Goal: Task Accomplishment & Management: Use online tool/utility

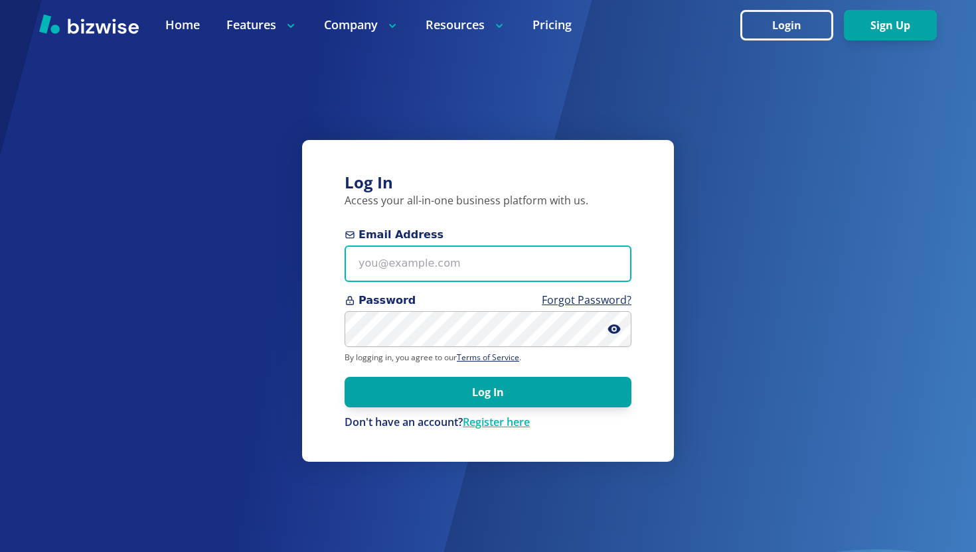
click at [438, 262] on input "Email Address" at bounding box center [487, 264] width 287 height 37
paste input "[EMAIL_ADDRESS][DOMAIN_NAME]"
type input "[EMAIL_ADDRESS][DOMAIN_NAME]"
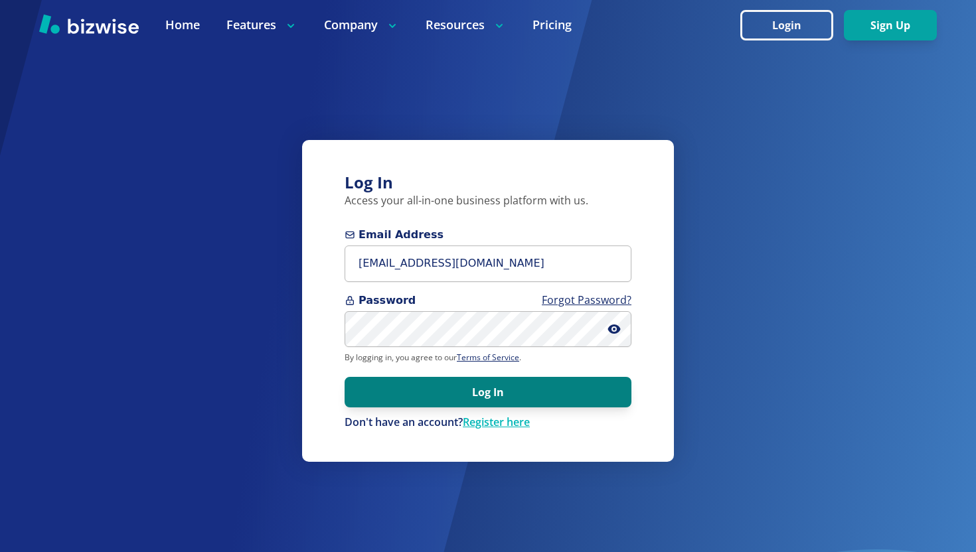
click at [416, 396] on button "Log In" at bounding box center [487, 392] width 287 height 31
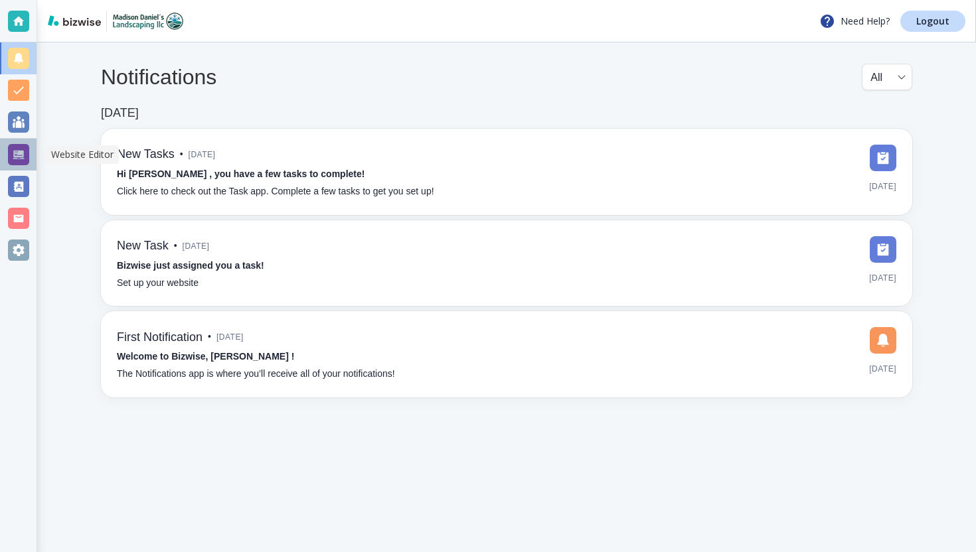
click at [23, 147] on div at bounding box center [18, 154] width 21 height 21
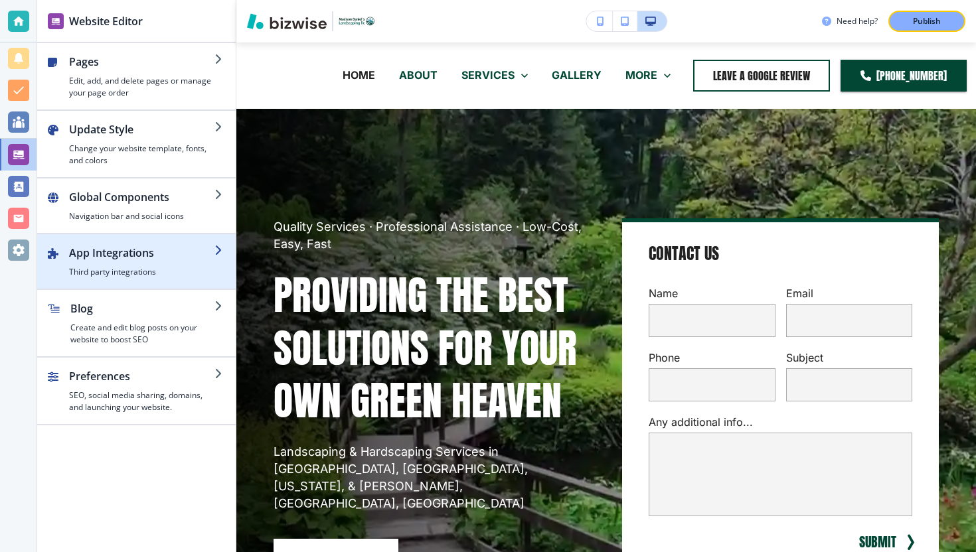
click at [155, 261] on div "button" at bounding box center [141, 263] width 145 height 5
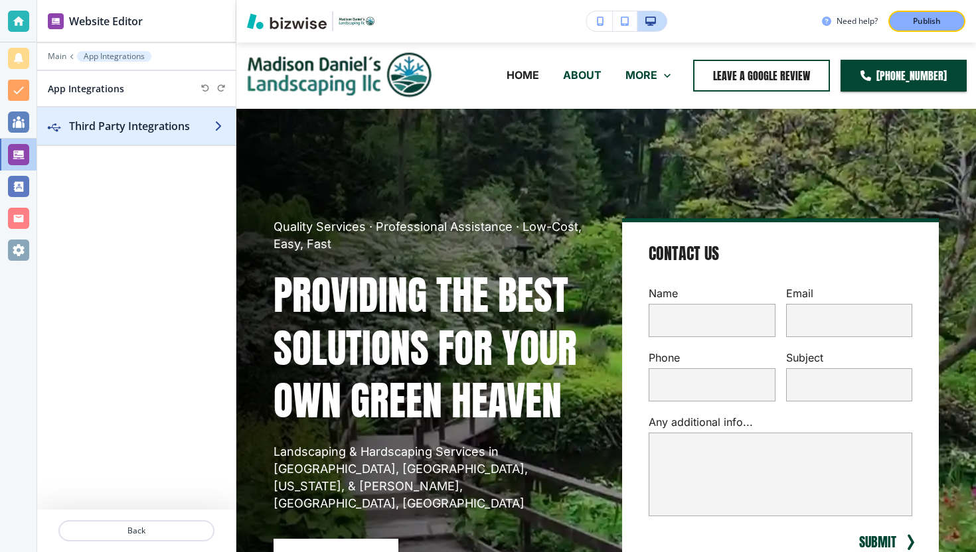
click at [159, 133] on button "Third Party Integrations" at bounding box center [136, 126] width 198 height 37
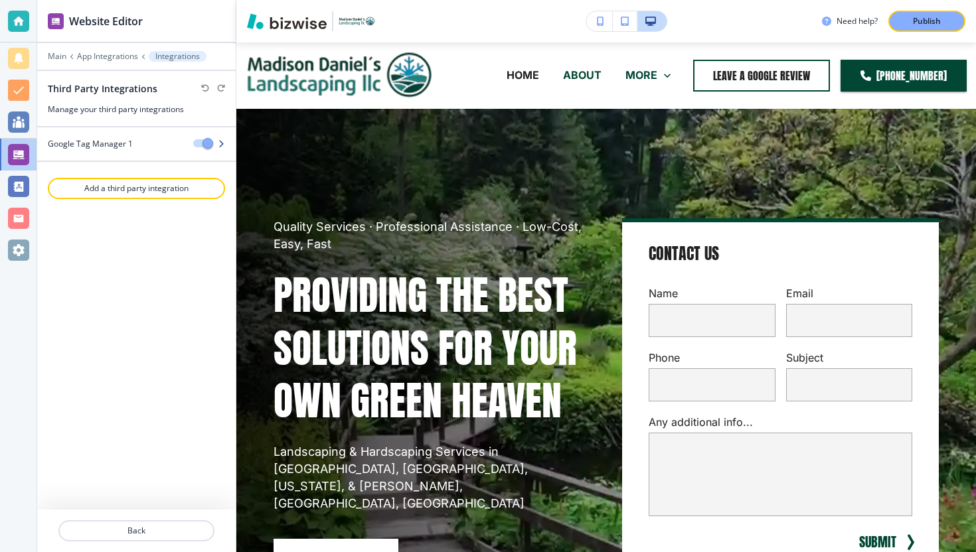
click at [157, 145] on div "Google Tag Manager 1" at bounding box center [109, 144] width 145 height 12
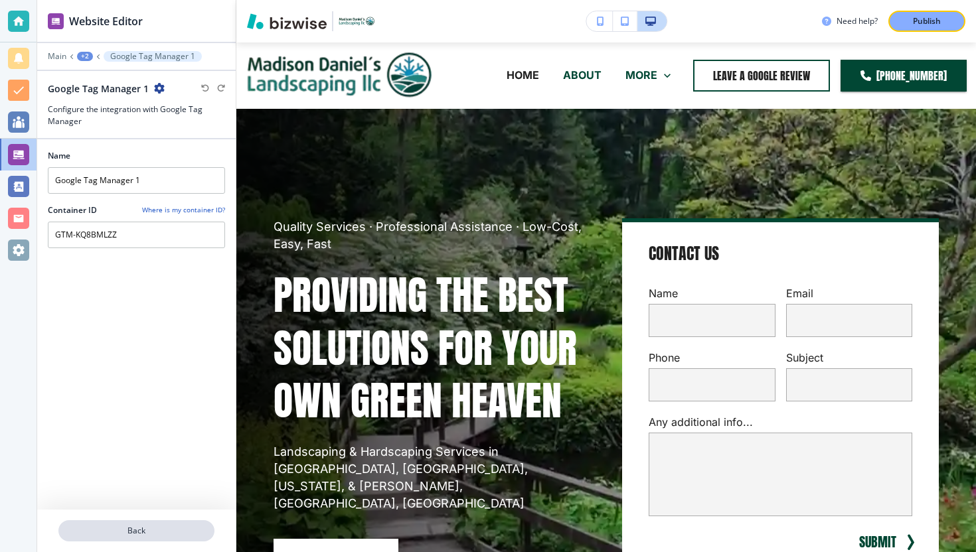
click at [121, 527] on p "Back" at bounding box center [136, 531] width 153 height 12
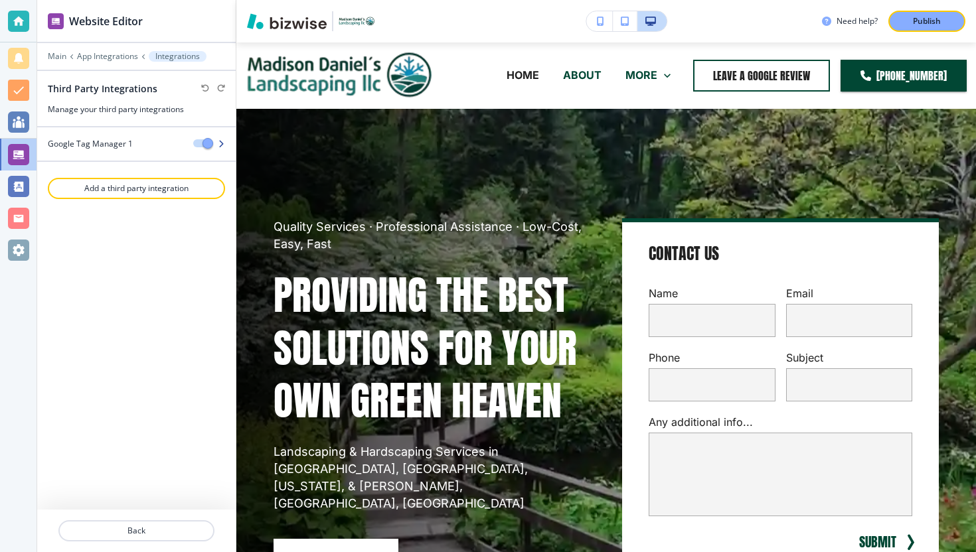
click at [207, 141] on span "button" at bounding box center [207, 143] width 11 height 11
click at [177, 188] on p "Add a third party integration" at bounding box center [136, 189] width 175 height 12
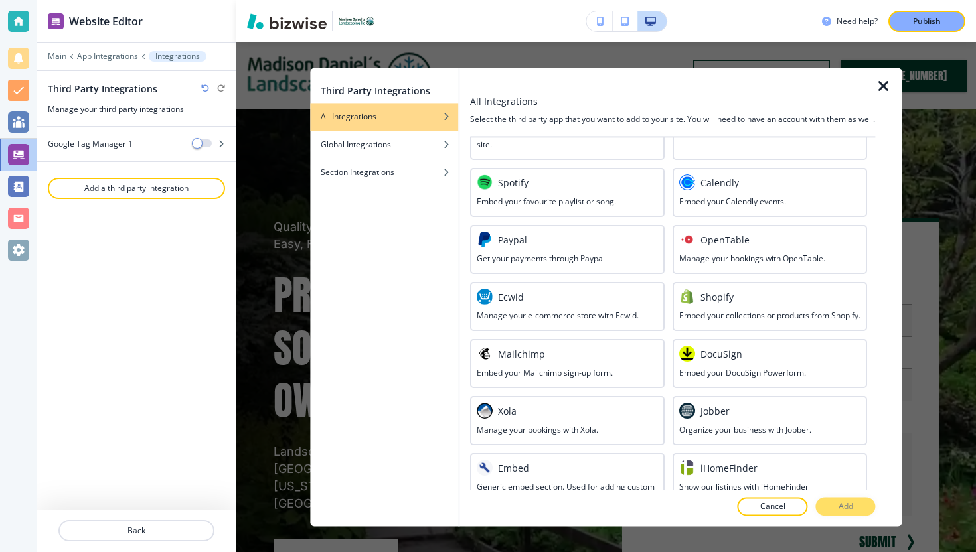
scroll to position [666, 0]
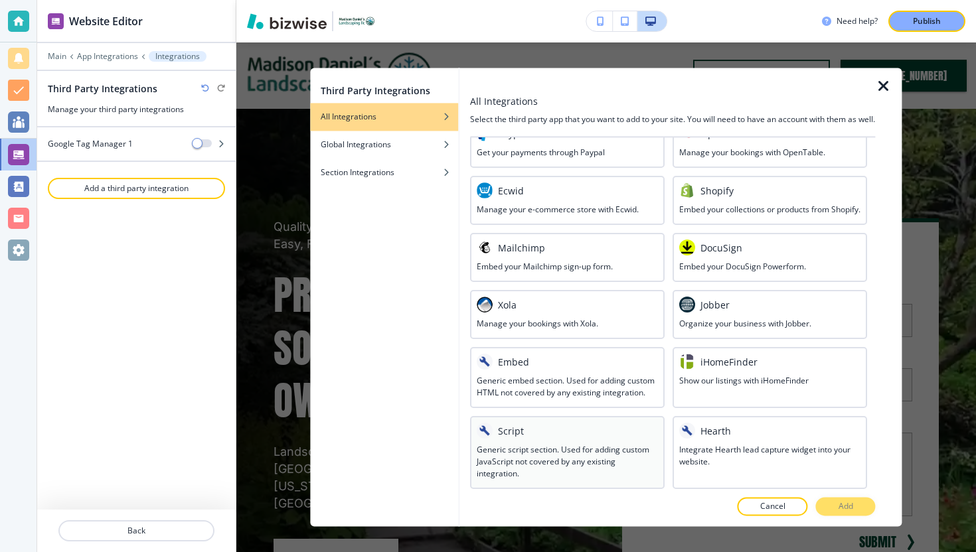
click at [548, 419] on div "Script Generic script section. Used for adding custom JavaScript not covered by…" at bounding box center [567, 452] width 194 height 73
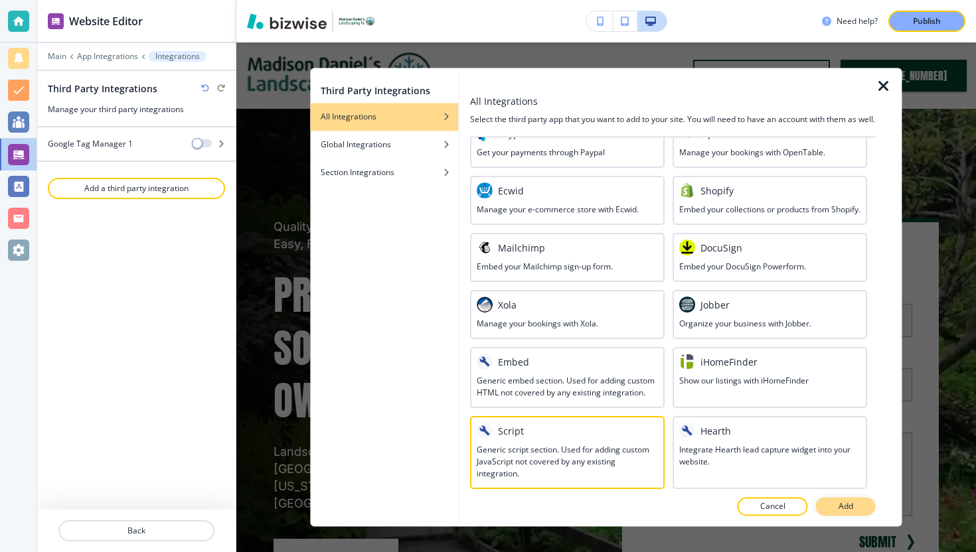
click at [828, 510] on button "Add" at bounding box center [846, 507] width 60 height 19
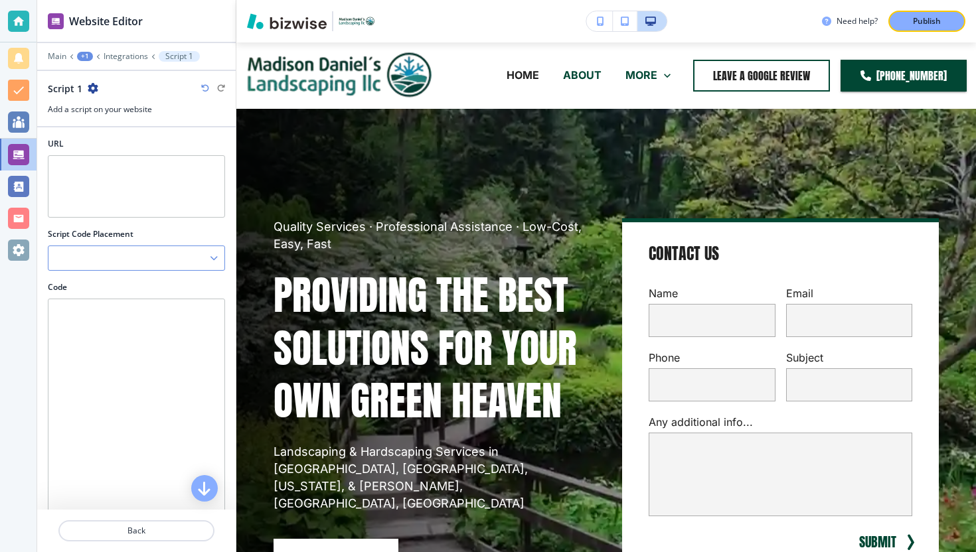
click at [168, 262] on div at bounding box center [136, 258] width 176 height 24
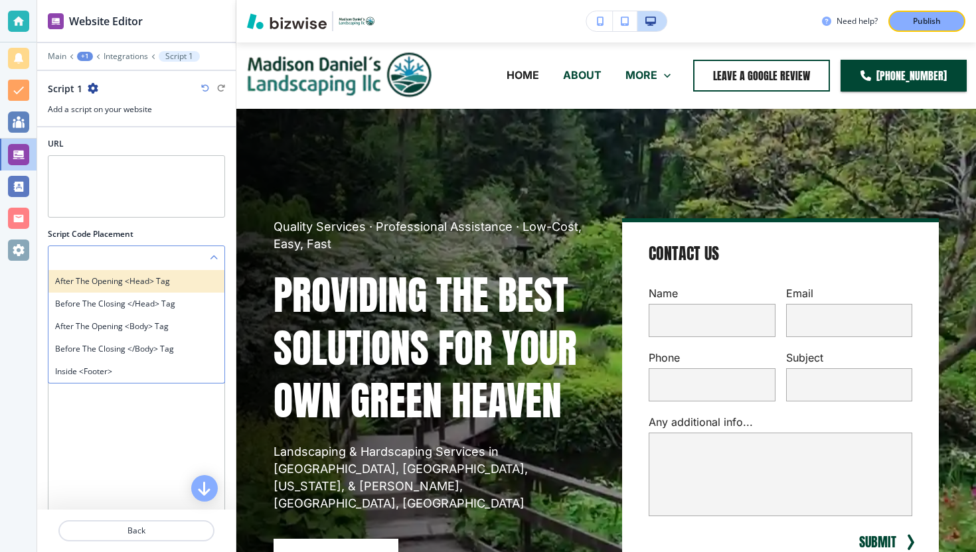
click at [163, 284] on h4 "After the opening <head> tag" at bounding box center [136, 281] width 163 height 12
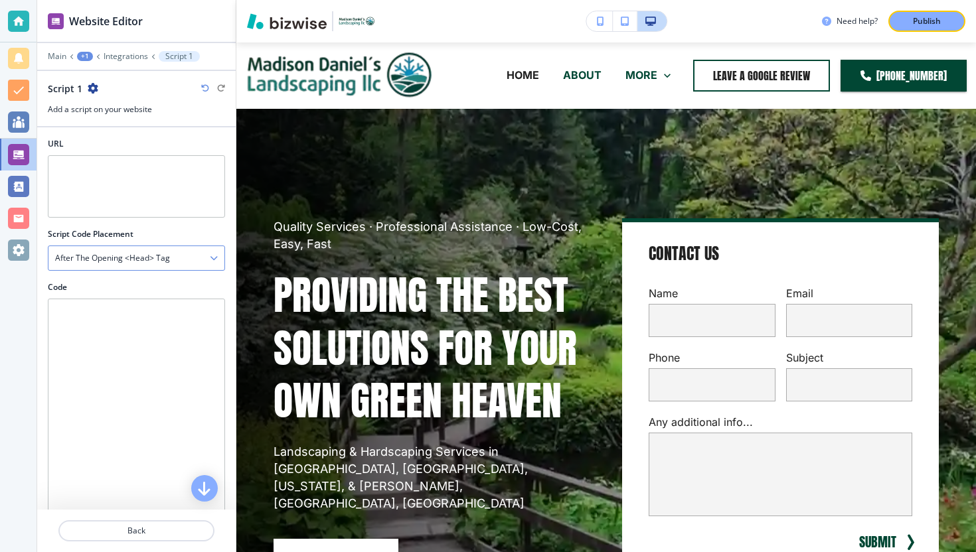
click at [165, 265] on div "After the opening <head> tag" at bounding box center [136, 258] width 176 height 24
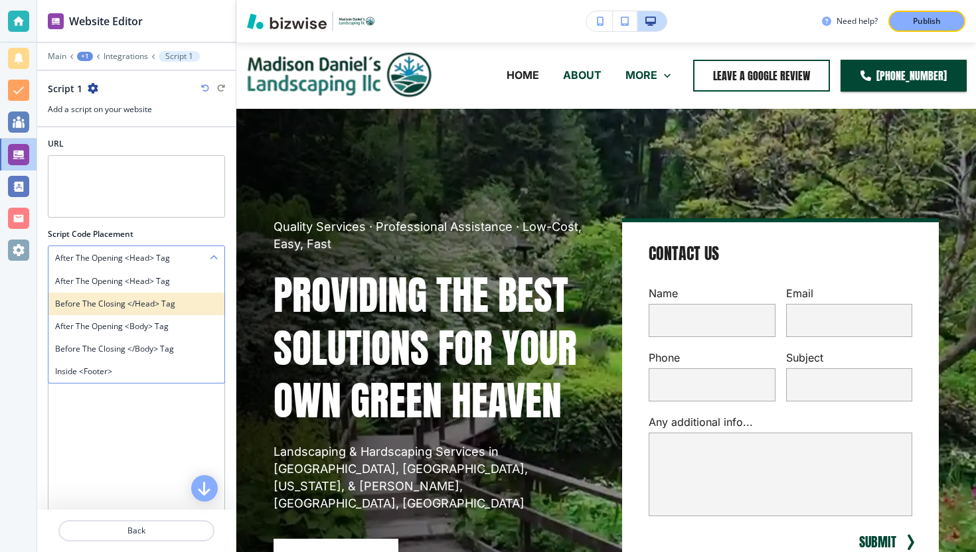
click at [156, 301] on h4 "Before the closing </head> tag" at bounding box center [136, 304] width 163 height 12
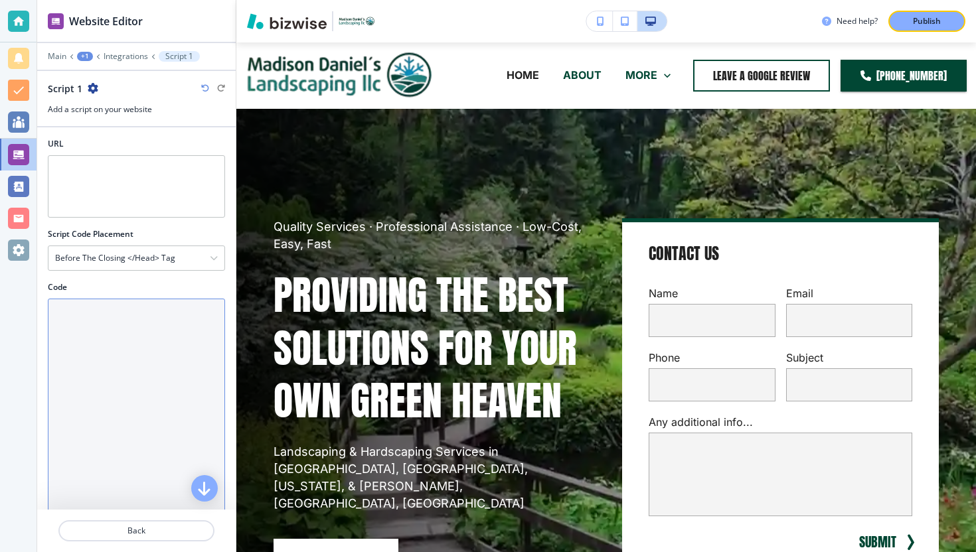
click at [146, 342] on textarea "Code" at bounding box center [136, 426] width 177 height 254
paste textarea "<!-- Google tag (gtag.js) --> <script async src="https://www.googletagmanager.c…"
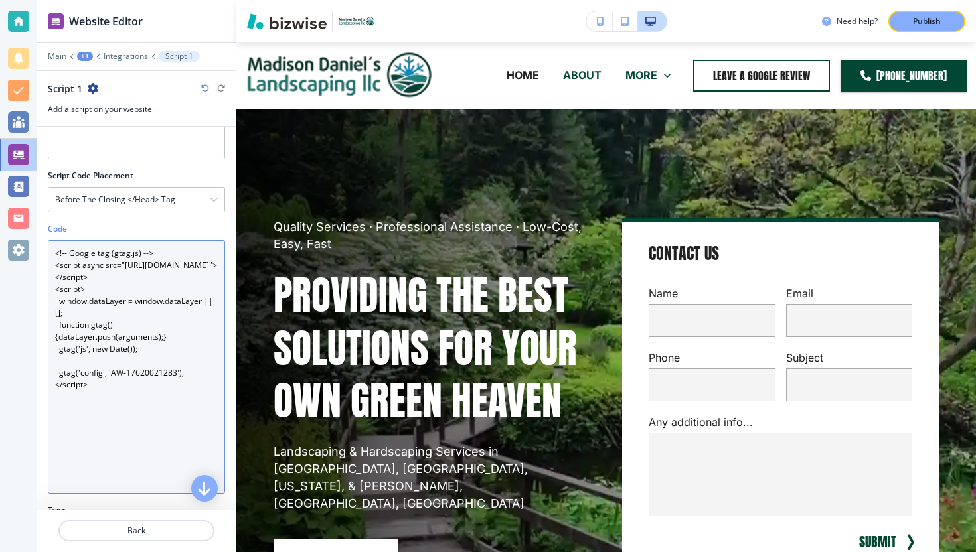
scroll to position [174, 0]
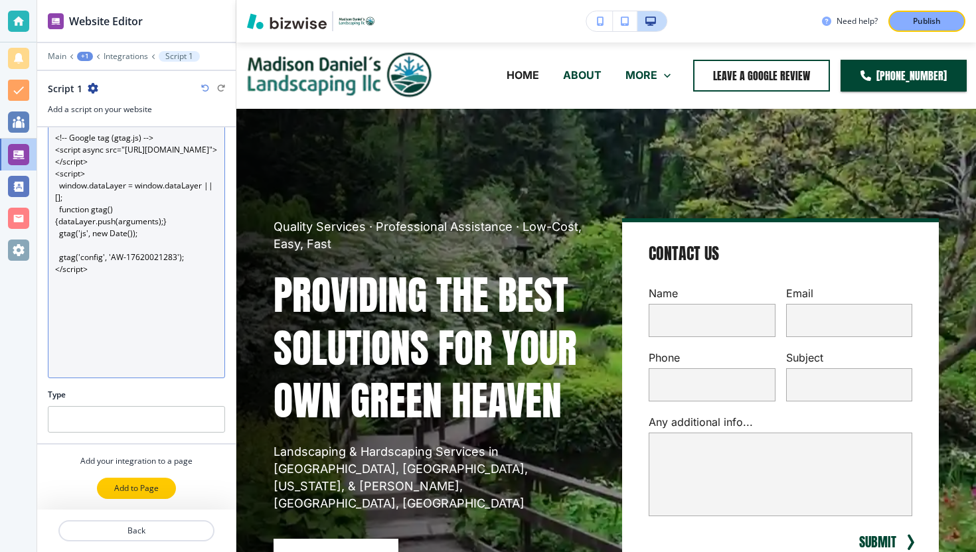
type textarea "<!-- Google tag (gtag.js) --> <script async src="https://www.googletagmanager.c…"
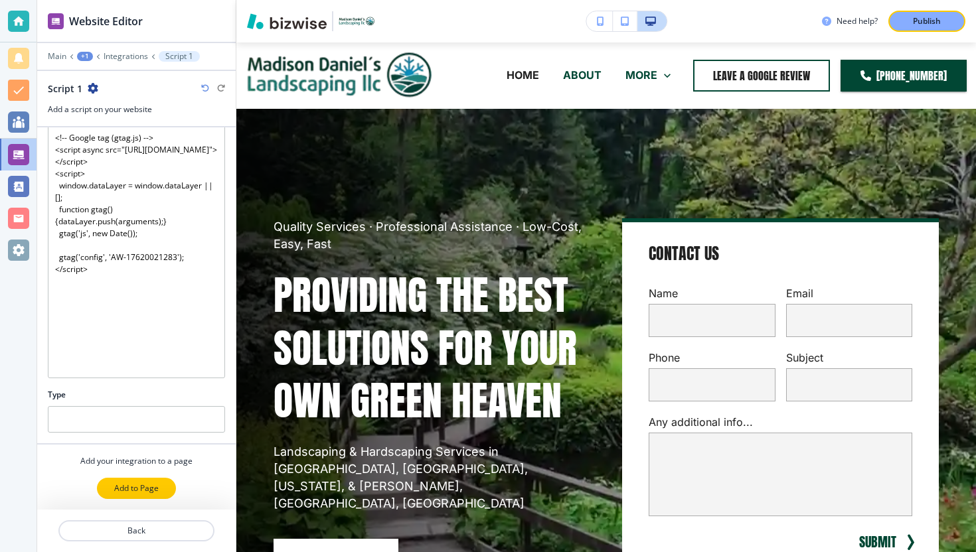
click at [137, 492] on p "Add to Page" at bounding box center [136, 488] width 44 height 12
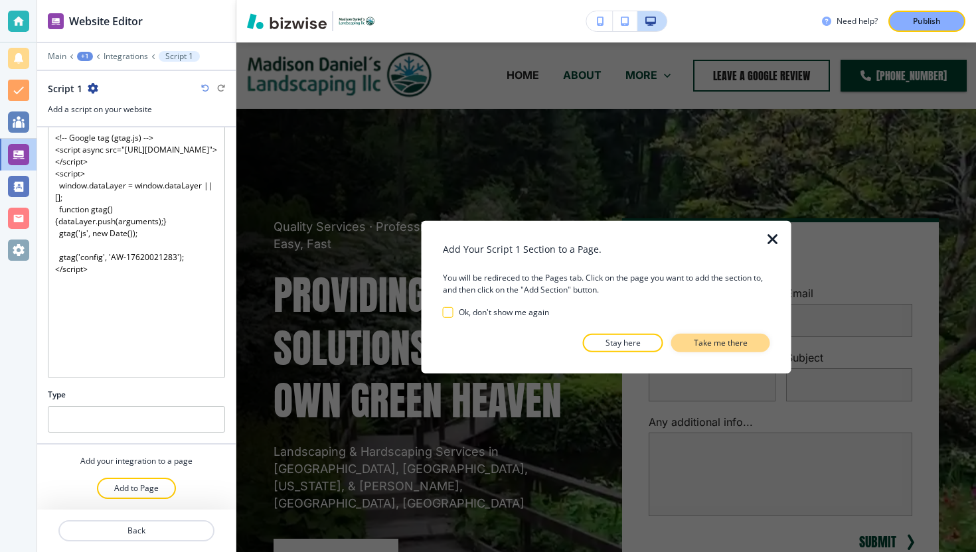
click at [704, 344] on p "Take me there" at bounding box center [721, 343] width 54 height 12
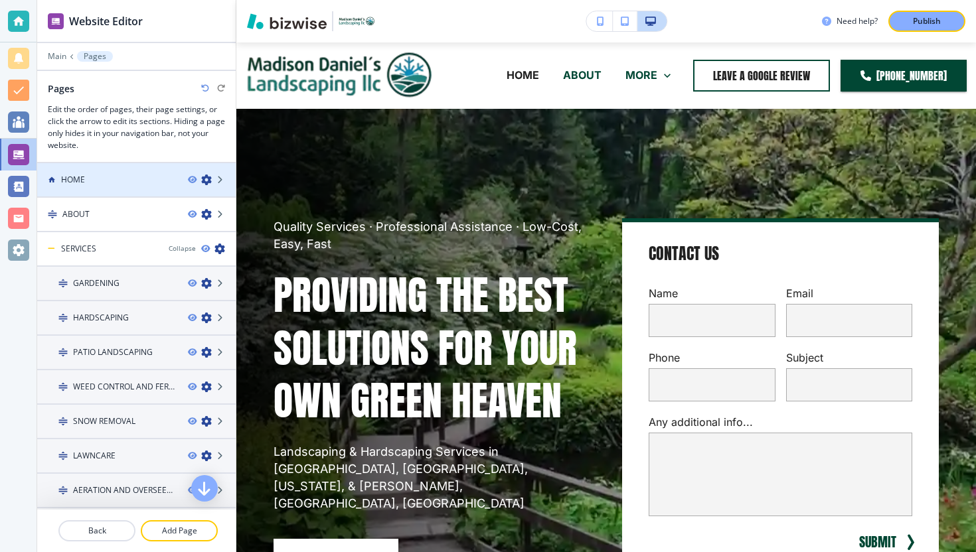
click at [151, 177] on div "HOME" at bounding box center [107, 180] width 140 height 12
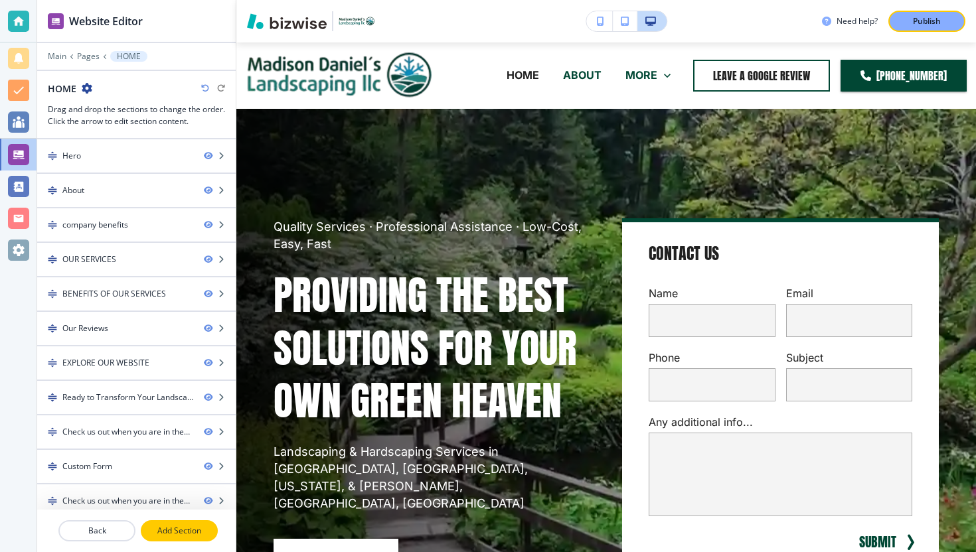
click at [167, 534] on p "Add Section" at bounding box center [179, 531] width 74 height 12
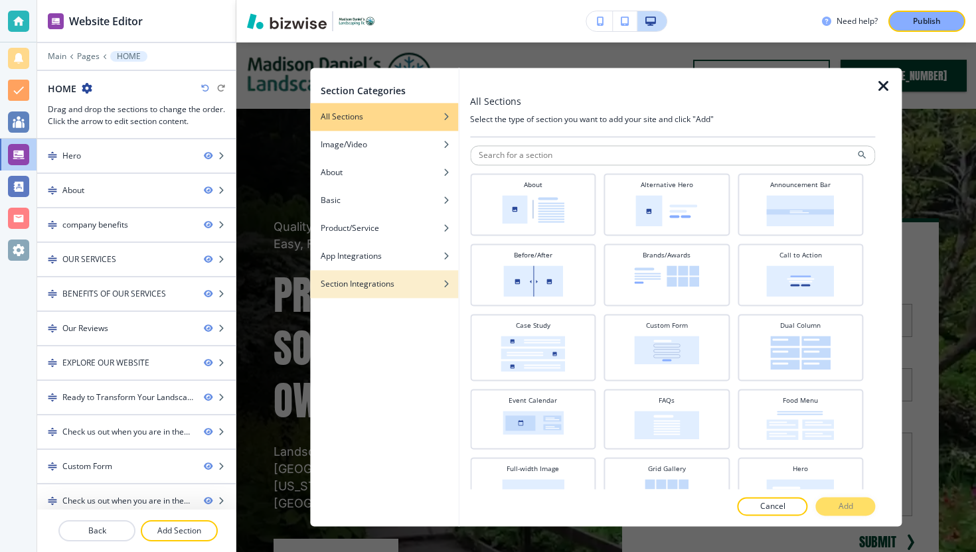
click at [388, 281] on h4 "Section Integrations" at bounding box center [358, 284] width 74 height 12
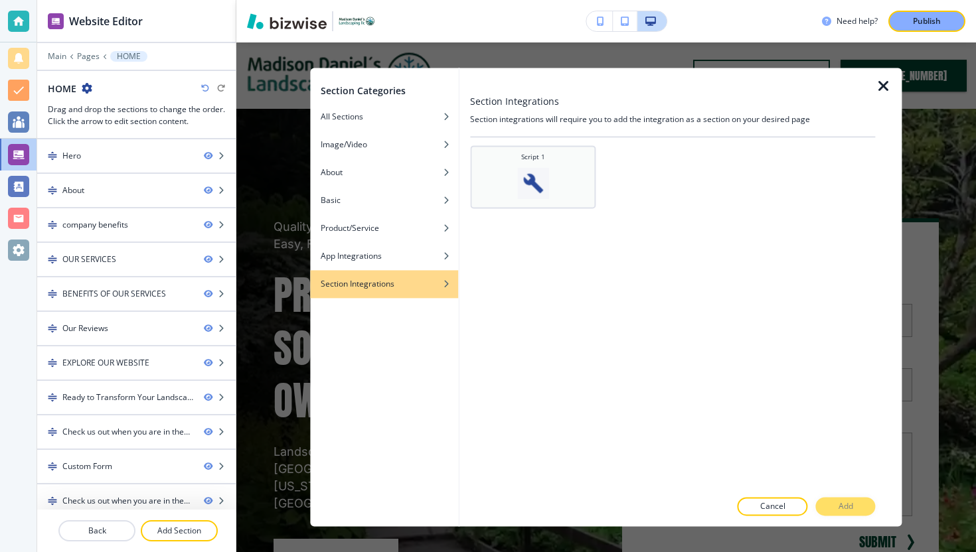
click at [532, 175] on img at bounding box center [533, 183] width 32 height 32
click at [834, 506] on button "Add" at bounding box center [846, 507] width 60 height 19
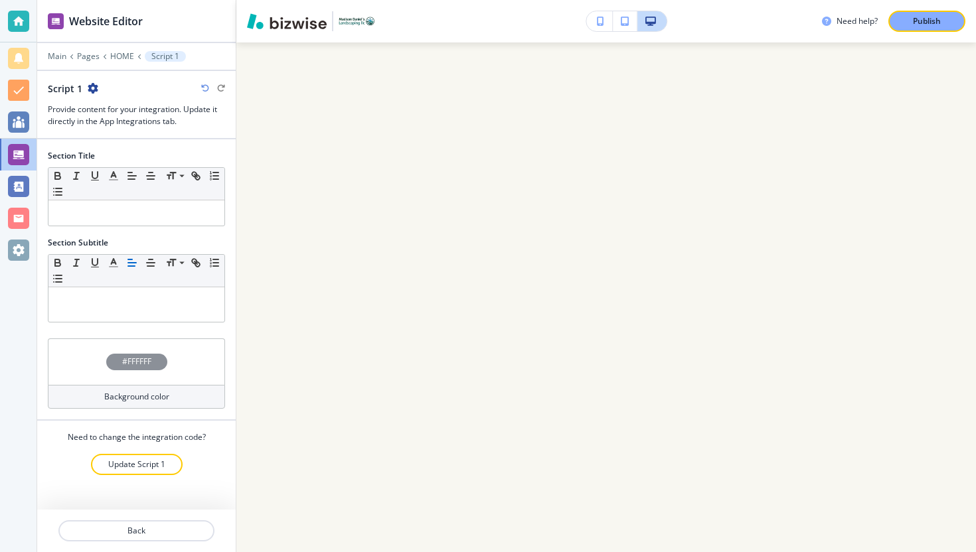
scroll to position [10552, 0]
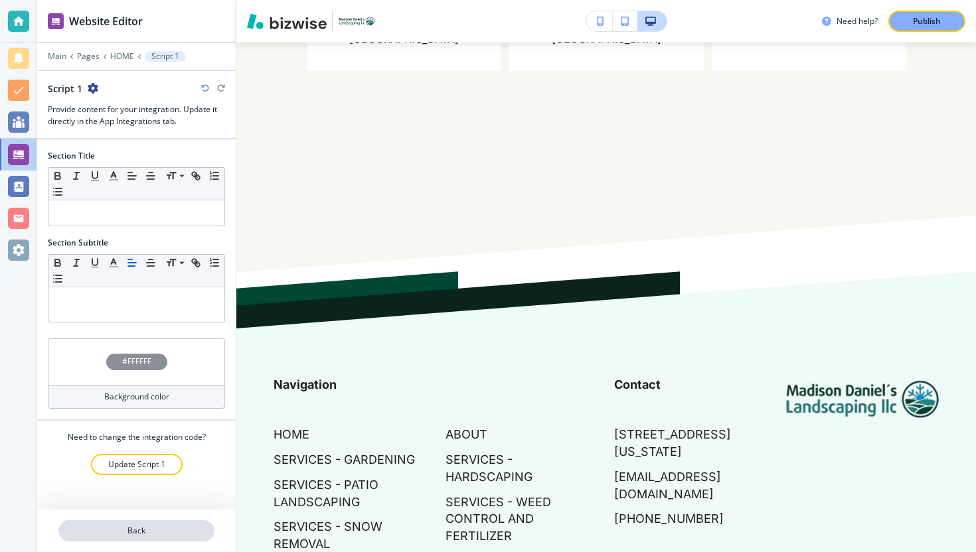
click at [133, 533] on p "Back" at bounding box center [136, 531] width 153 height 12
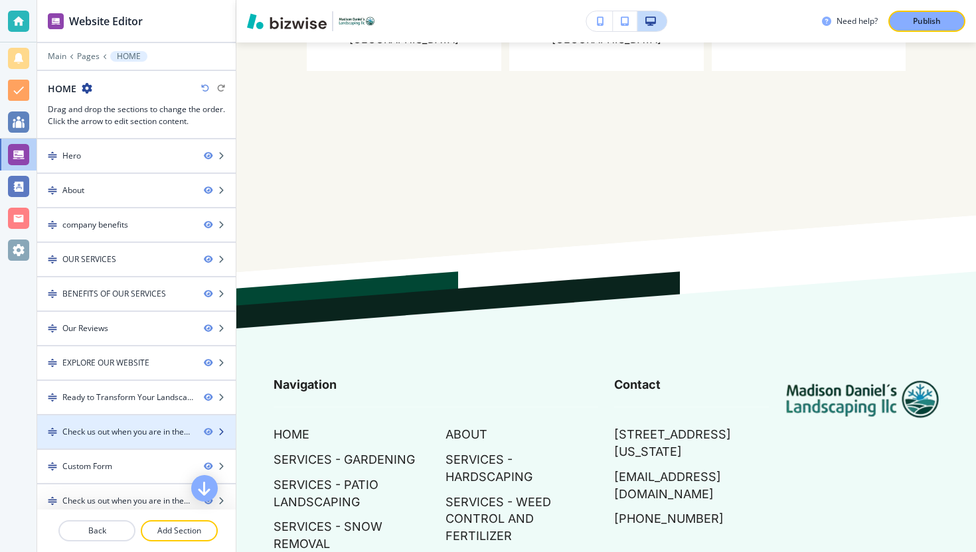
scroll to position [44, 0]
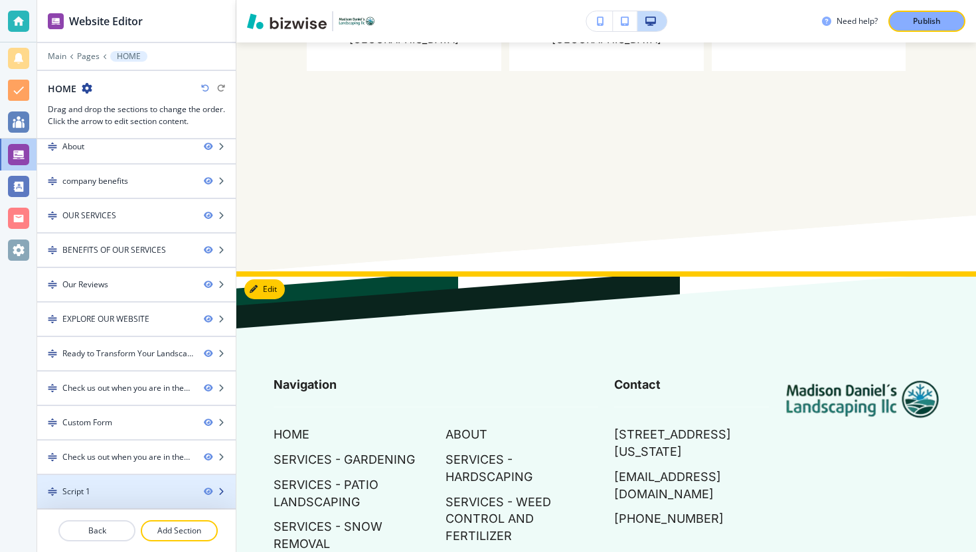
click at [139, 490] on div "Script 1" at bounding box center [115, 492] width 156 height 12
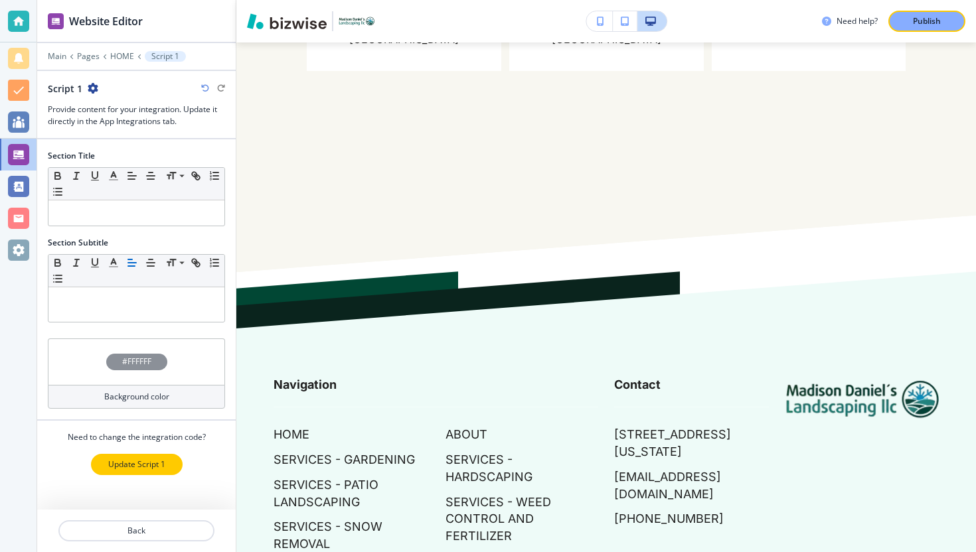
click at [131, 471] on button "Update Script 1" at bounding box center [137, 464] width 92 height 21
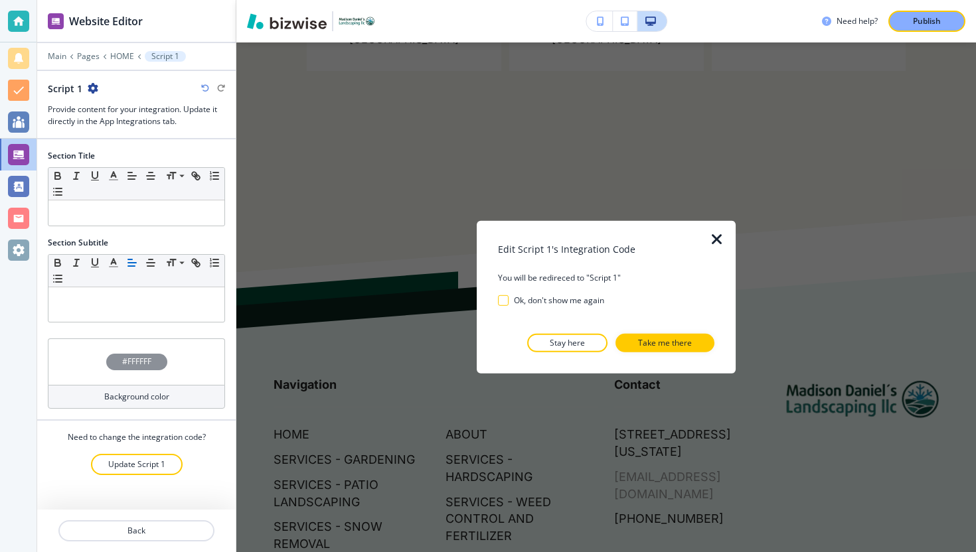
click at [669, 343] on p "Take me there" at bounding box center [665, 343] width 54 height 12
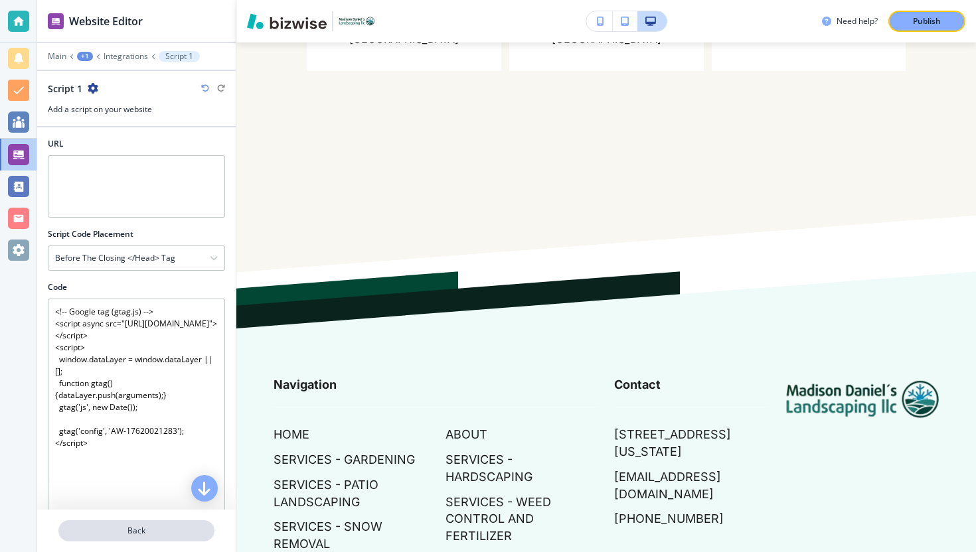
click at [104, 530] on p "Back" at bounding box center [136, 531] width 153 height 12
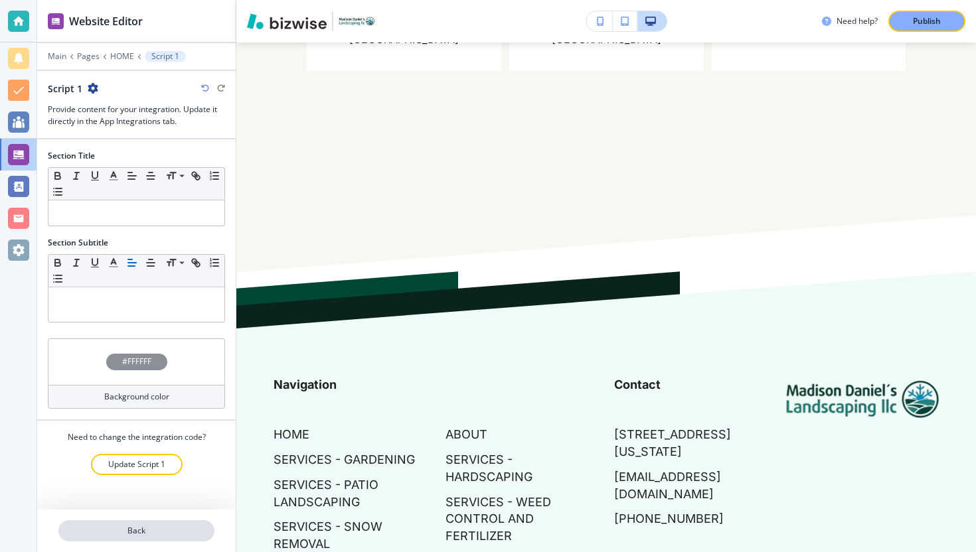
click at [130, 526] on p "Back" at bounding box center [136, 531] width 153 height 12
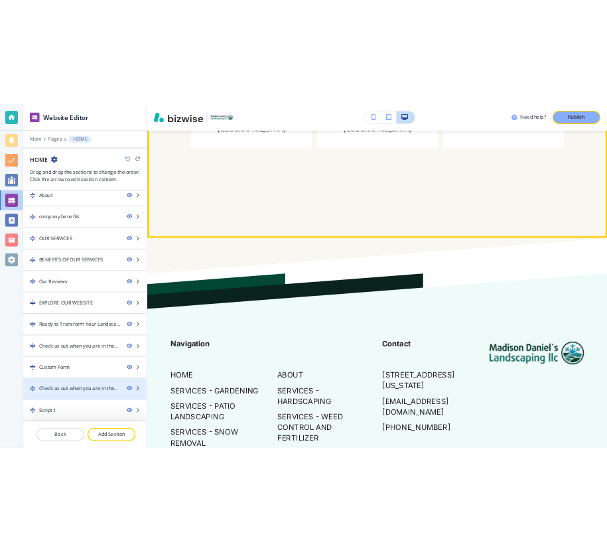
scroll to position [0, 0]
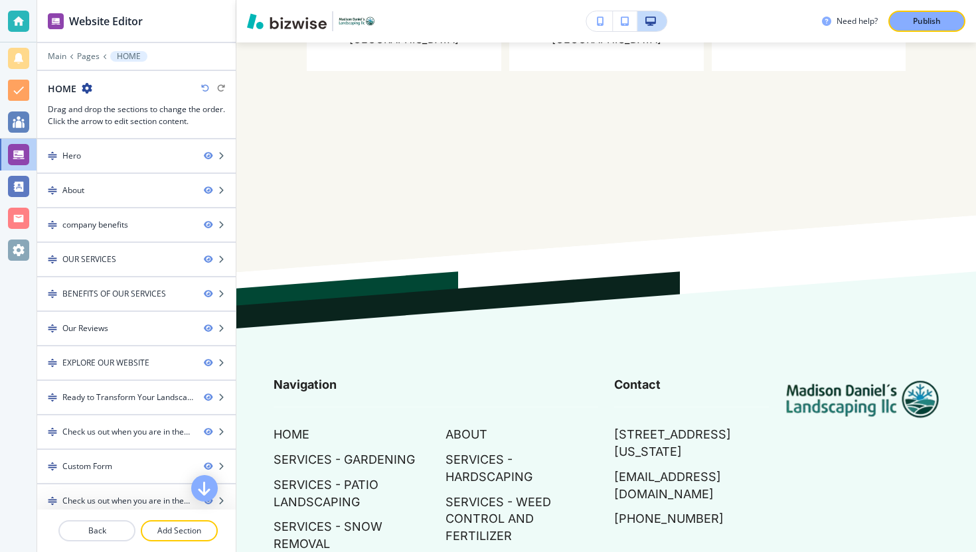
click at [60, 64] on div at bounding box center [136, 66] width 198 height 8
click at [60, 62] on div at bounding box center [136, 66] width 198 height 8
click at [57, 57] on p "Main" at bounding box center [57, 56] width 19 height 9
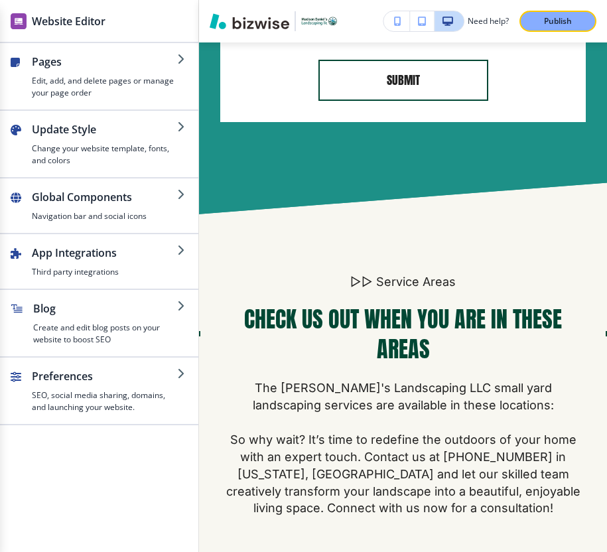
scroll to position [11221, 0]
